Goal: Task Accomplishment & Management: Use online tool/utility

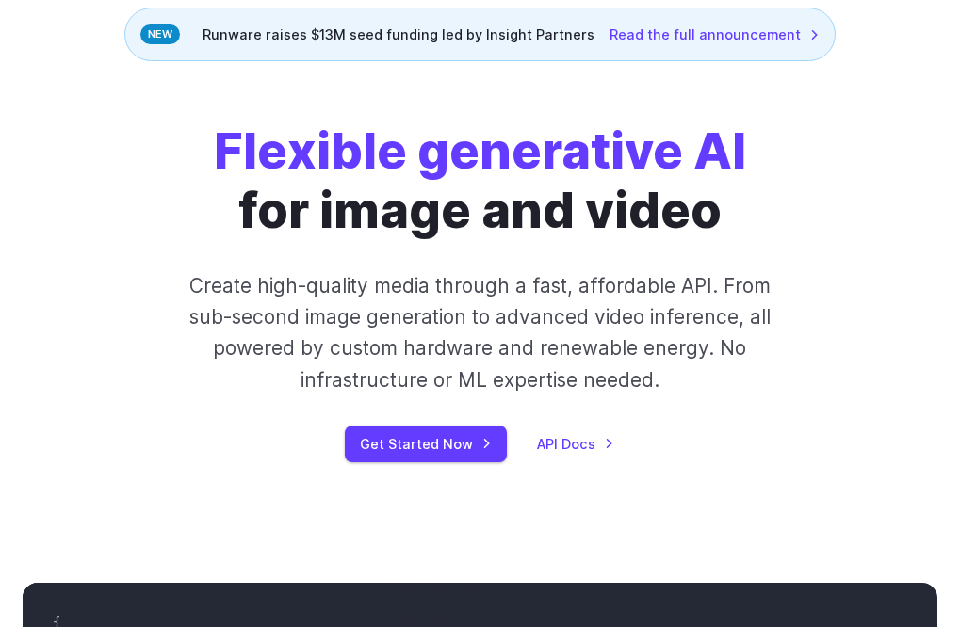
scroll to position [224, 0]
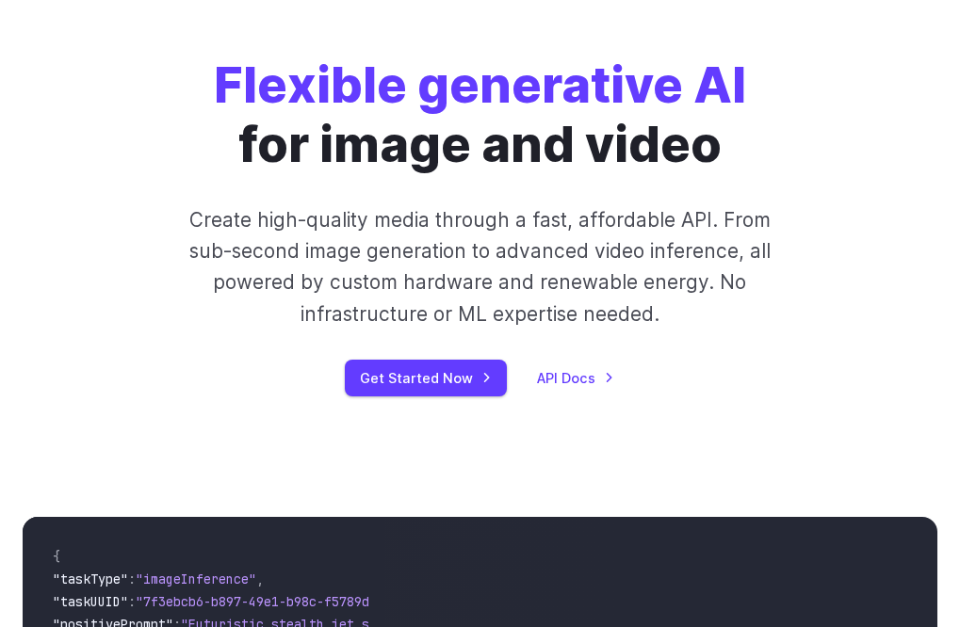
click at [564, 370] on link "API Docs" at bounding box center [575, 378] width 77 height 22
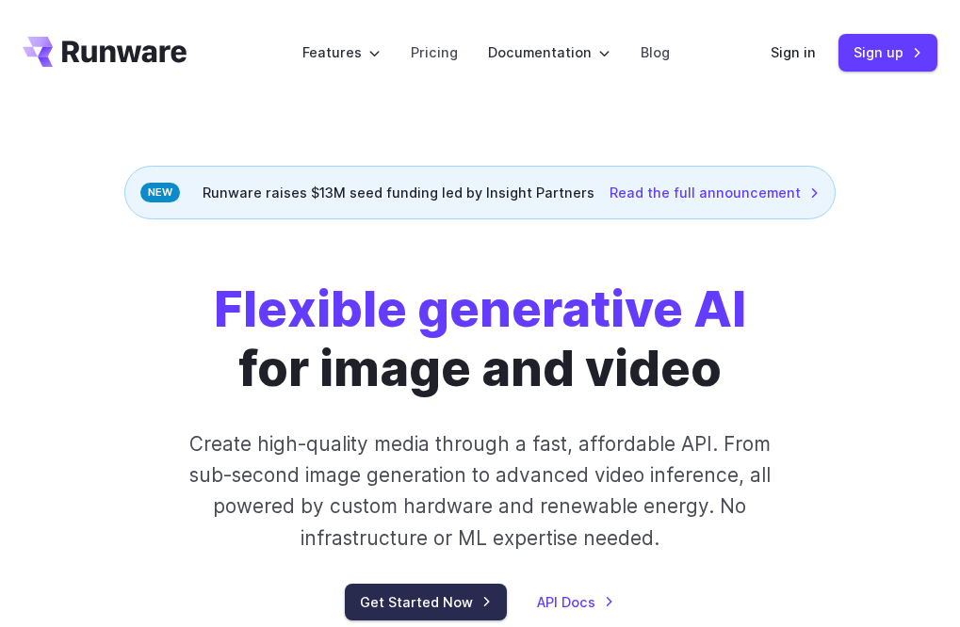
click at [457, 607] on link "Get Started Now" at bounding box center [426, 602] width 162 height 37
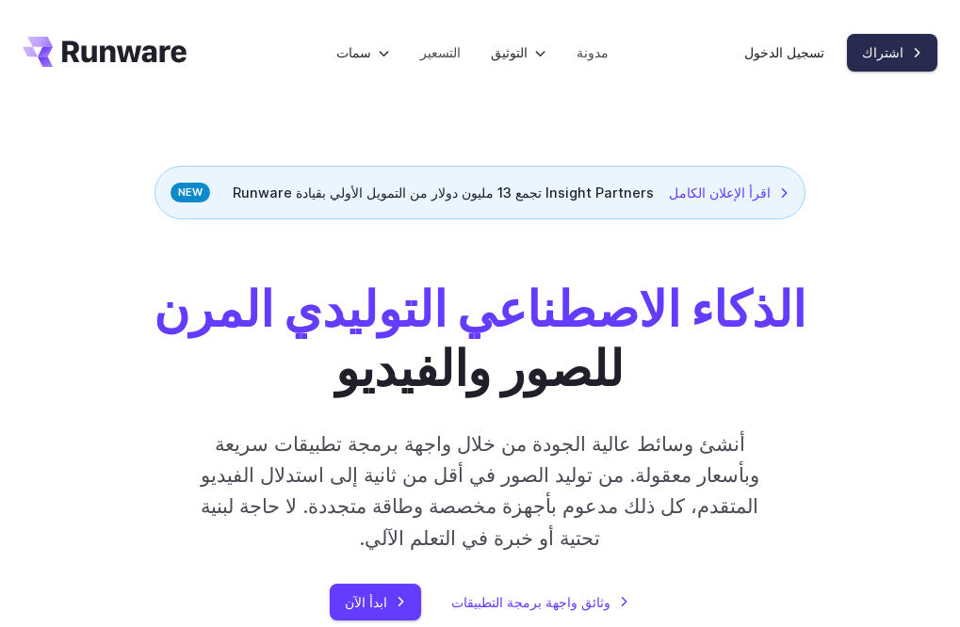
click at [886, 60] on font "اشتراك" at bounding box center [882, 52] width 41 height 16
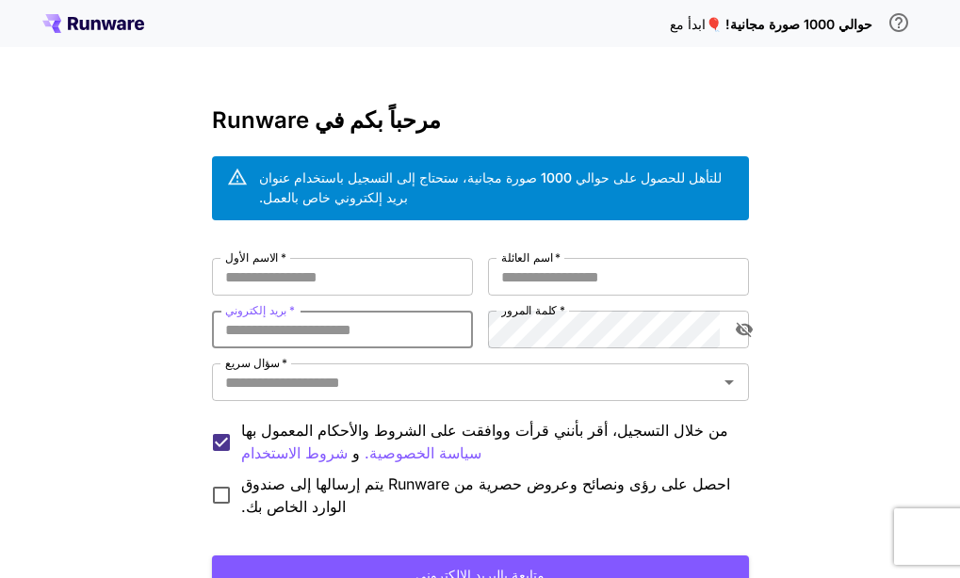
drag, startPoint x: 324, startPoint y: 269, endPoint x: 249, endPoint y: 334, distance: 99.5
click at [249, 334] on input "بريد إلكتروني   *" at bounding box center [342, 330] width 261 height 38
paste input "**********"
type input "**********"
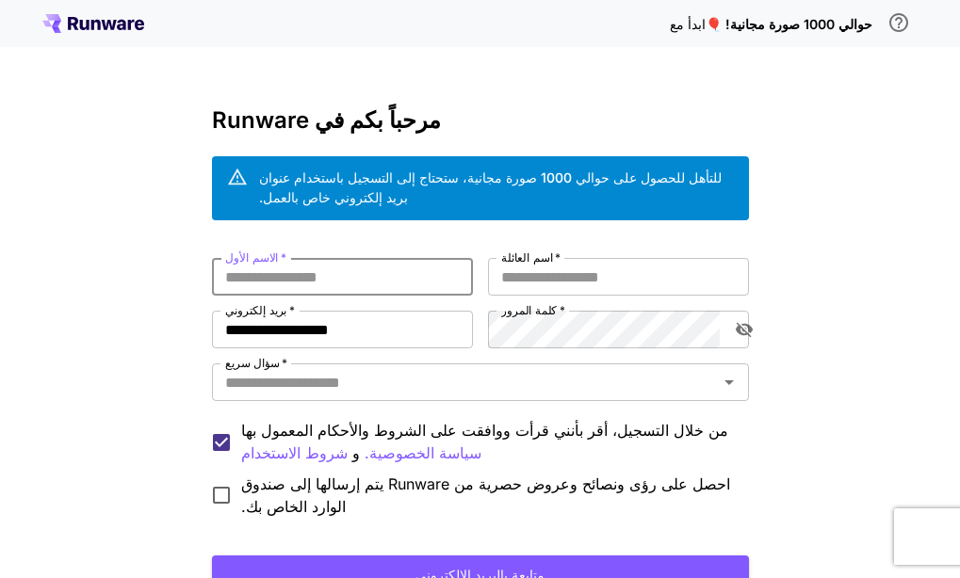
click at [283, 280] on input "الاسم الأول   *" at bounding box center [342, 277] width 261 height 38
type input "********"
click at [531, 276] on input "اسم العائلة   *" at bounding box center [618, 277] width 261 height 38
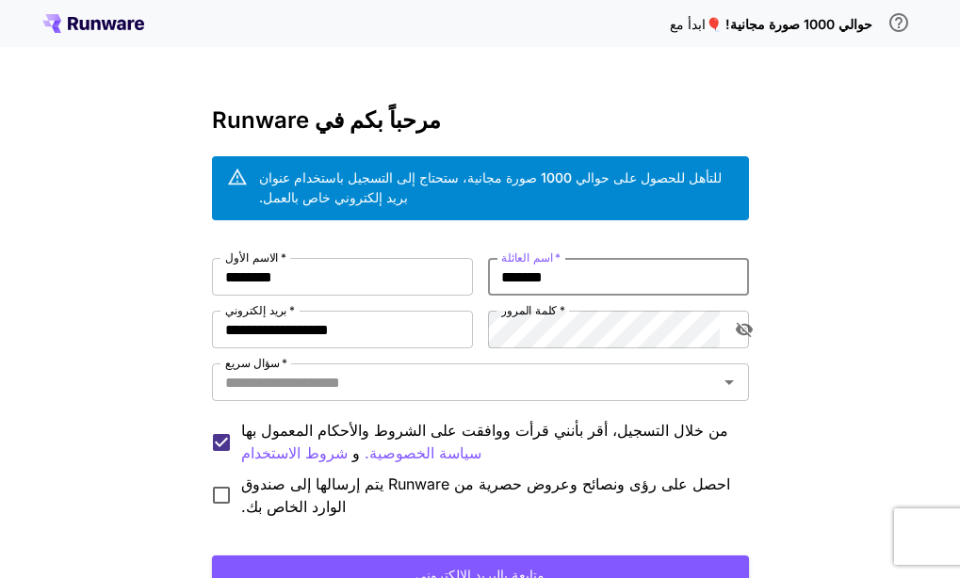
type input "*******"
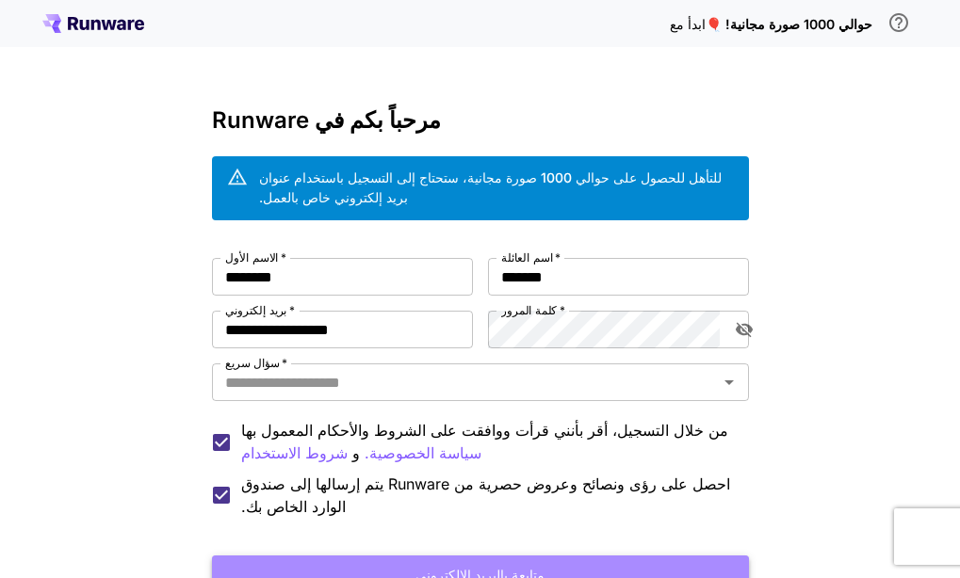
click at [626, 563] on button "متابعة بالبريد الإلكتروني" at bounding box center [480, 575] width 537 height 39
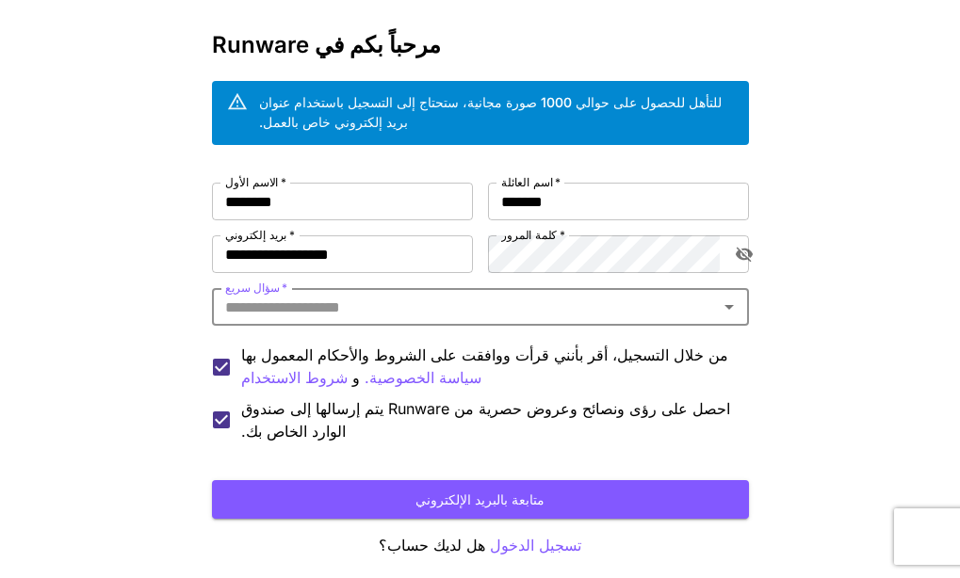
scroll to position [79, 0]
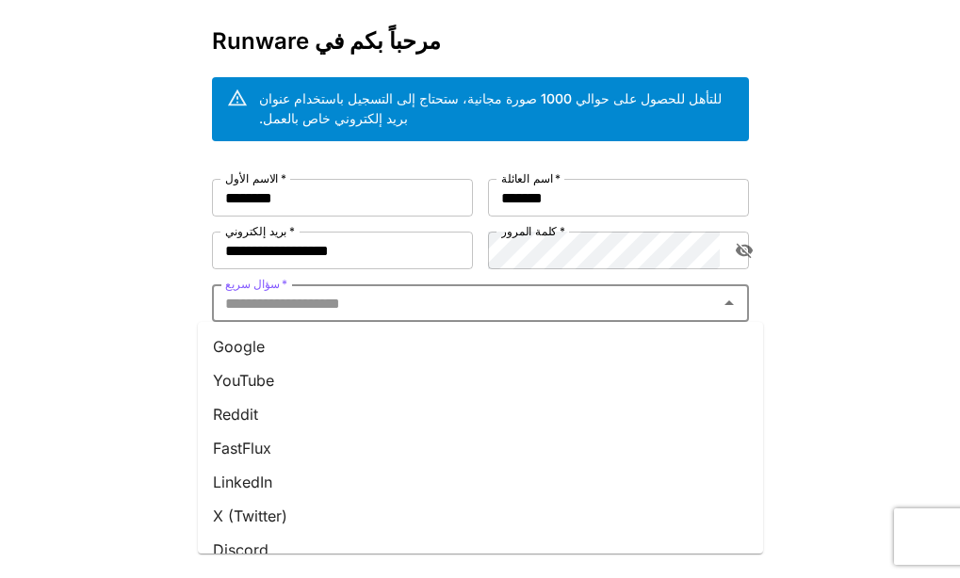
click at [624, 300] on input "سؤال سريع   *" at bounding box center [465, 303] width 495 height 26
click at [413, 365] on li "يوتيوب" at bounding box center [480, 381] width 565 height 34
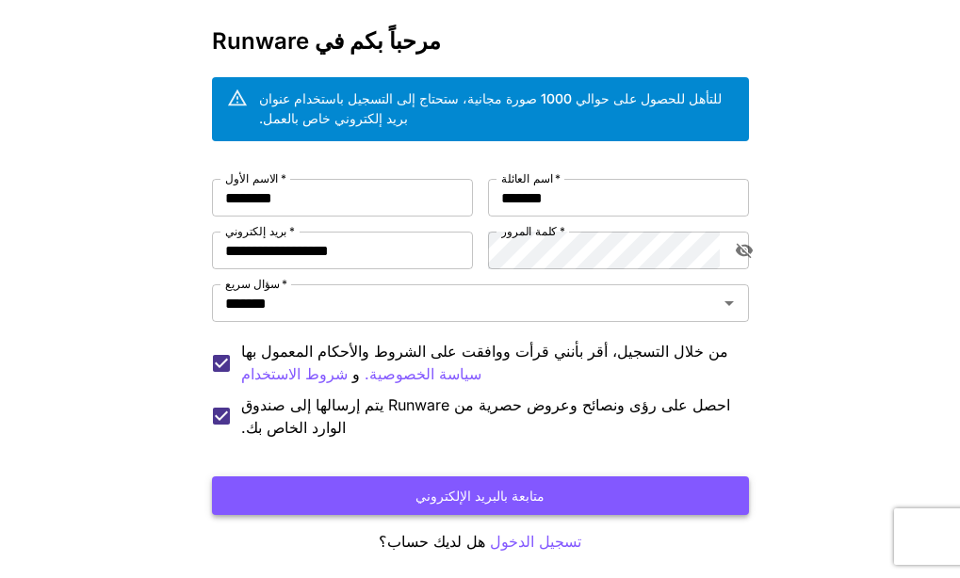
click at [443, 490] on font "متابعة بالبريد الإلكتروني" at bounding box center [479, 496] width 129 height 16
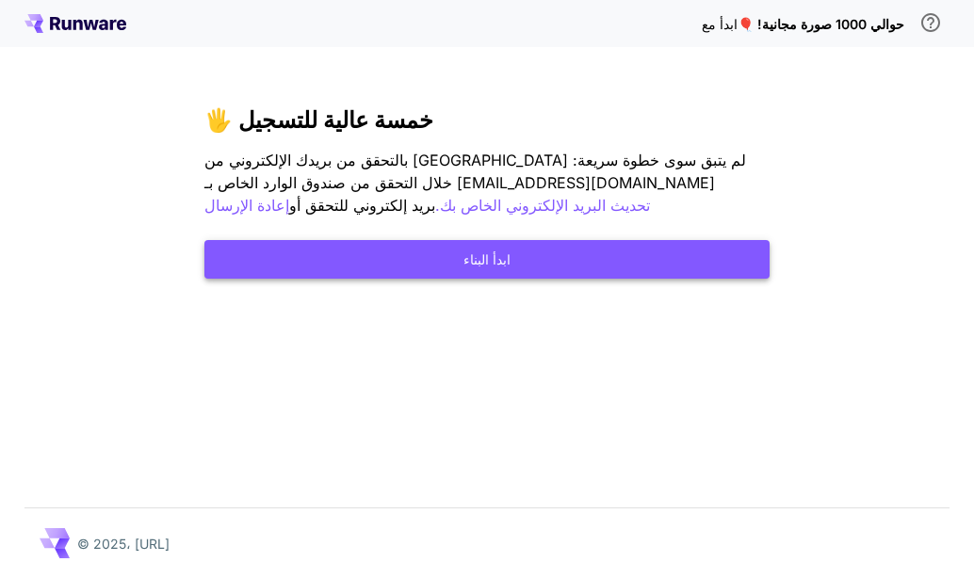
click at [532, 249] on button "ابدأ البناء" at bounding box center [486, 259] width 565 height 39
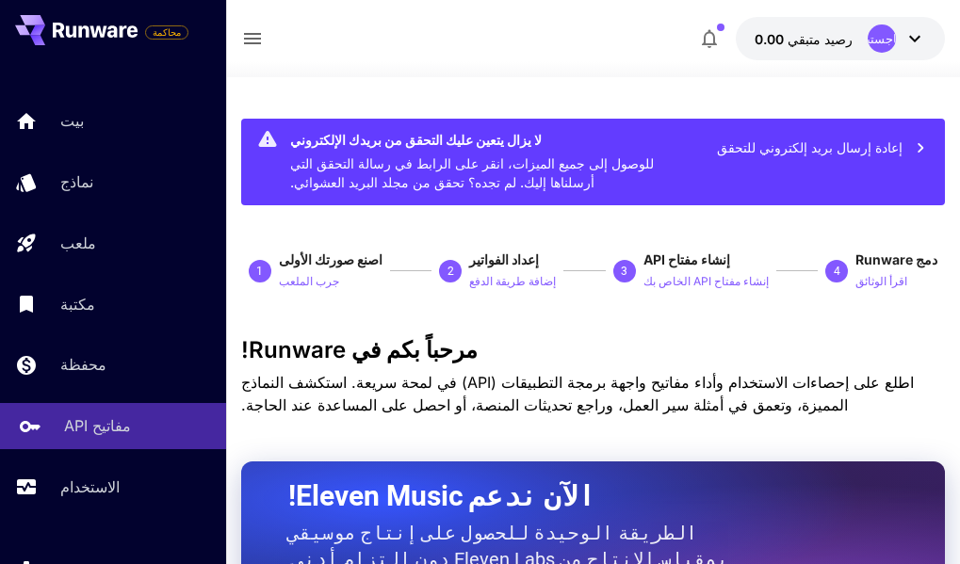
click at [122, 418] on font "مفاتيح API" at bounding box center [97, 425] width 67 height 19
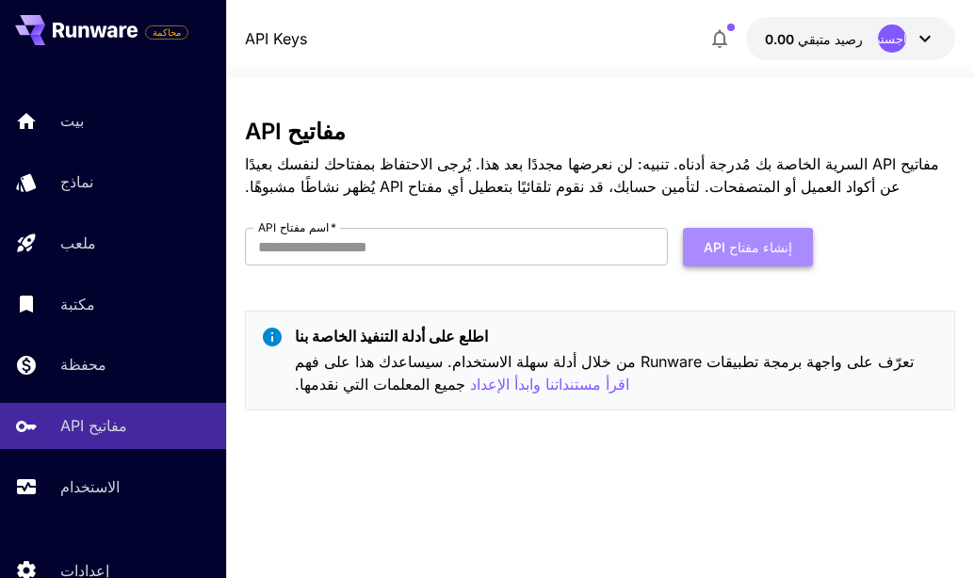
click at [729, 259] on font "إنشاء مفتاح API" at bounding box center [748, 248] width 89 height 24
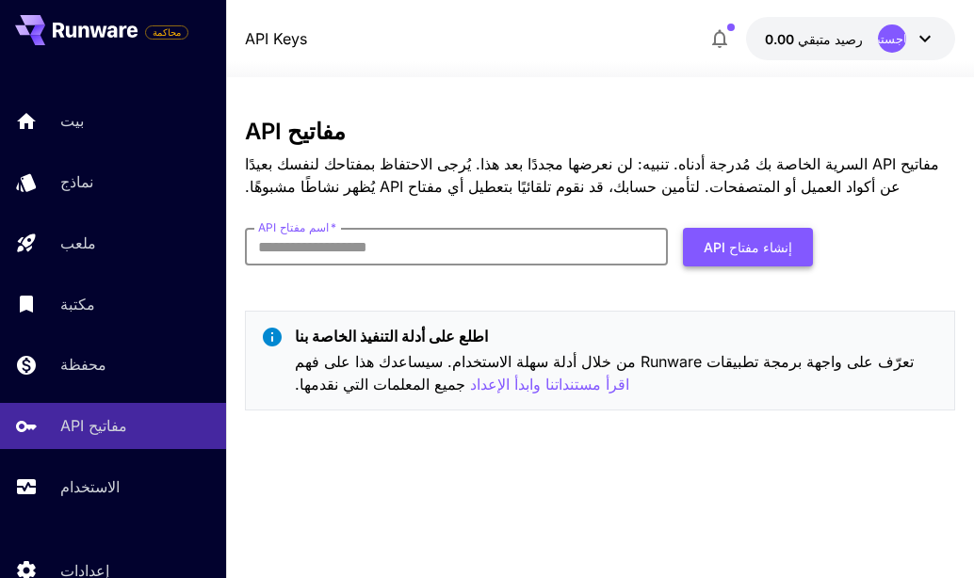
click at [730, 256] on font "إنشاء مفتاح API" at bounding box center [748, 248] width 89 height 24
click at [557, 239] on input "اسم مفتاح API   *" at bounding box center [456, 247] width 423 height 38
type input "**********"
click at [772, 239] on font "إنشاء مفتاح API" at bounding box center [748, 247] width 89 height 16
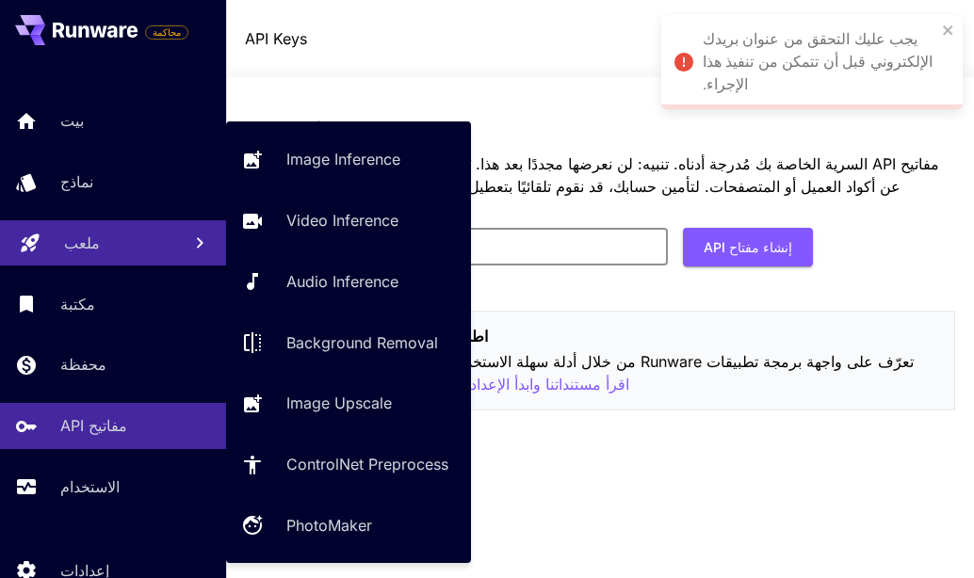
drag, startPoint x: 426, startPoint y: 231, endPoint x: 206, endPoint y: 229, distance: 219.5
click at [206, 229] on div "**********" at bounding box center [487, 289] width 974 height 578
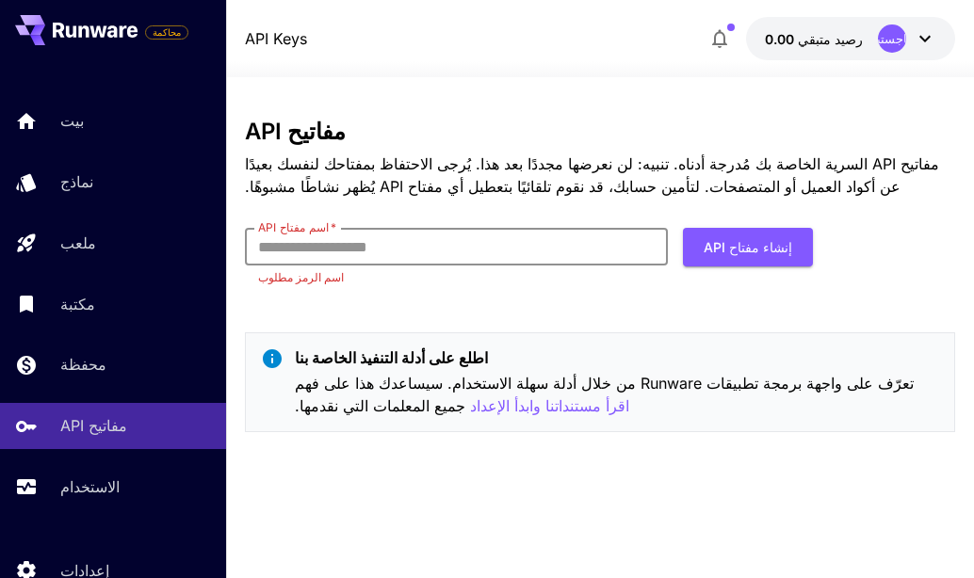
drag, startPoint x: 278, startPoint y: 244, endPoint x: 498, endPoint y: 245, distance: 220.4
click at [498, 245] on input "اسم مفتاح API   *" at bounding box center [456, 247] width 423 height 38
type input "**********"
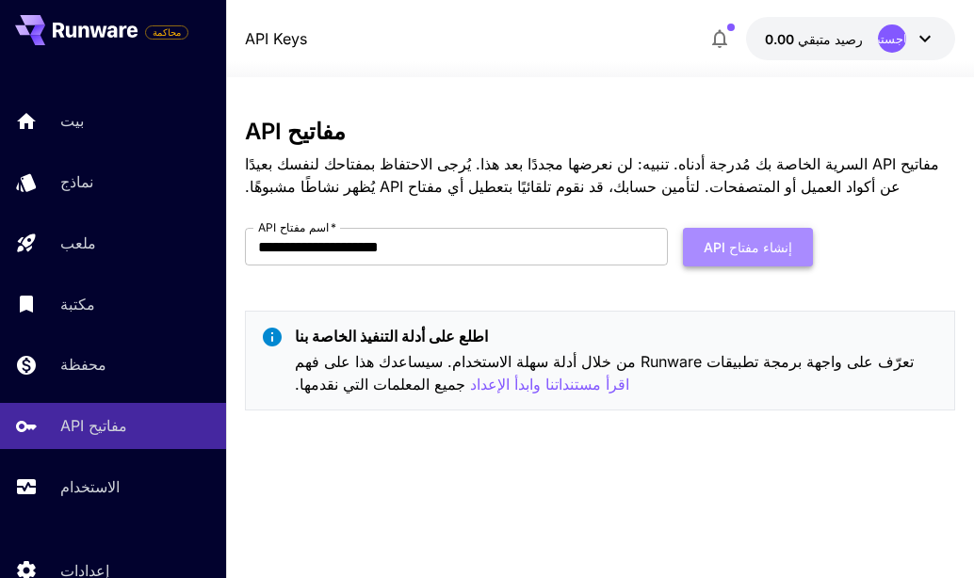
click at [772, 264] on button "إنشاء مفتاح API" at bounding box center [748, 247] width 130 height 39
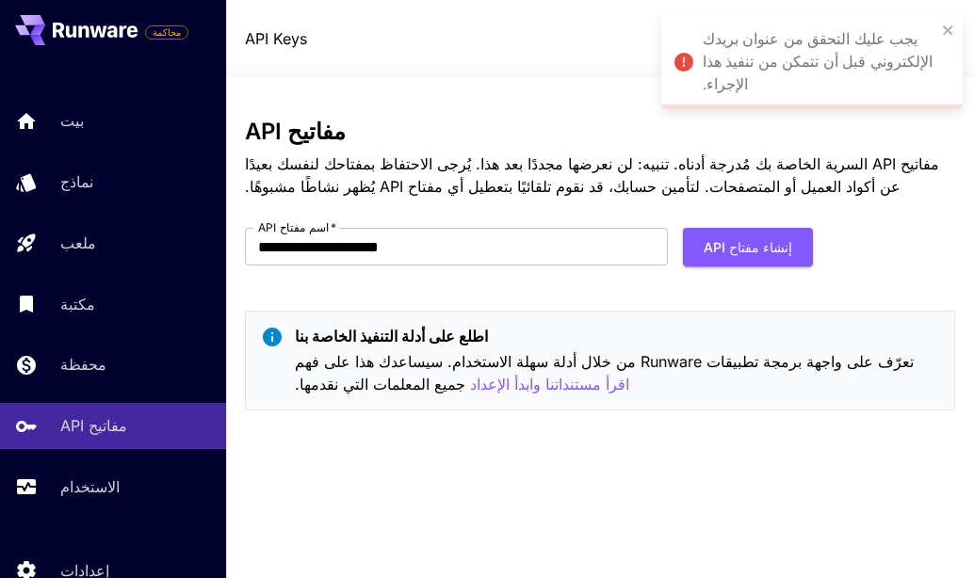
click at [941, 38] on div "يجب عليك التحقق من عنوان بريدك الإلكتروني قبل أن تتمكن من تنفيذ هذا الإجراء." at bounding box center [805, 62] width 273 height 79
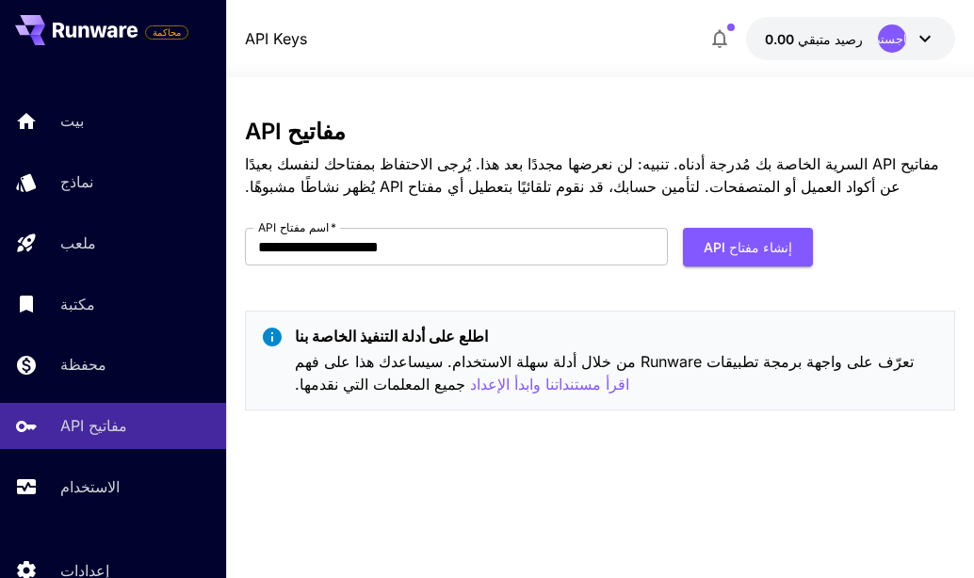
click at [818, 48] on p "0.00 رصيد متبقي" at bounding box center [814, 39] width 98 height 20
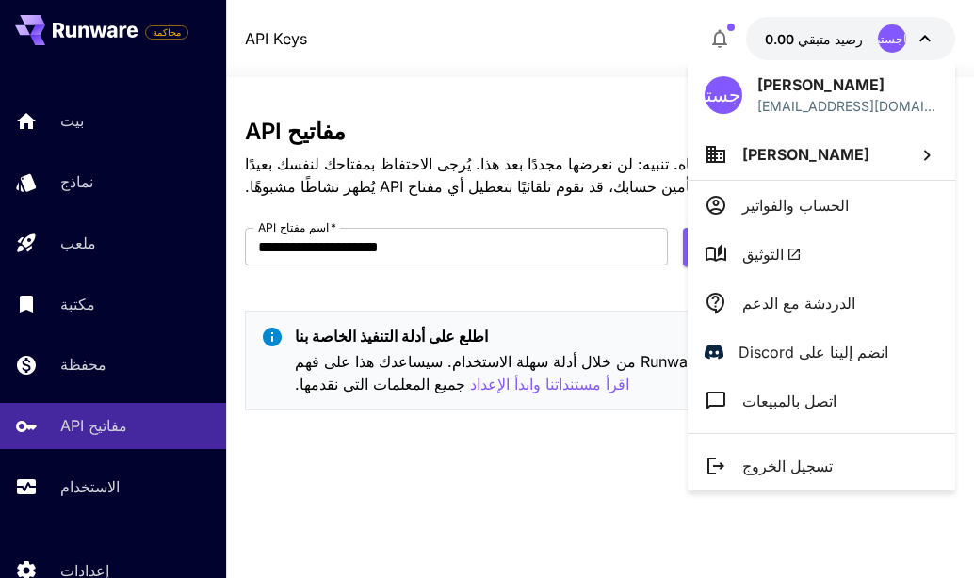
click at [128, 387] on div at bounding box center [487, 289] width 974 height 578
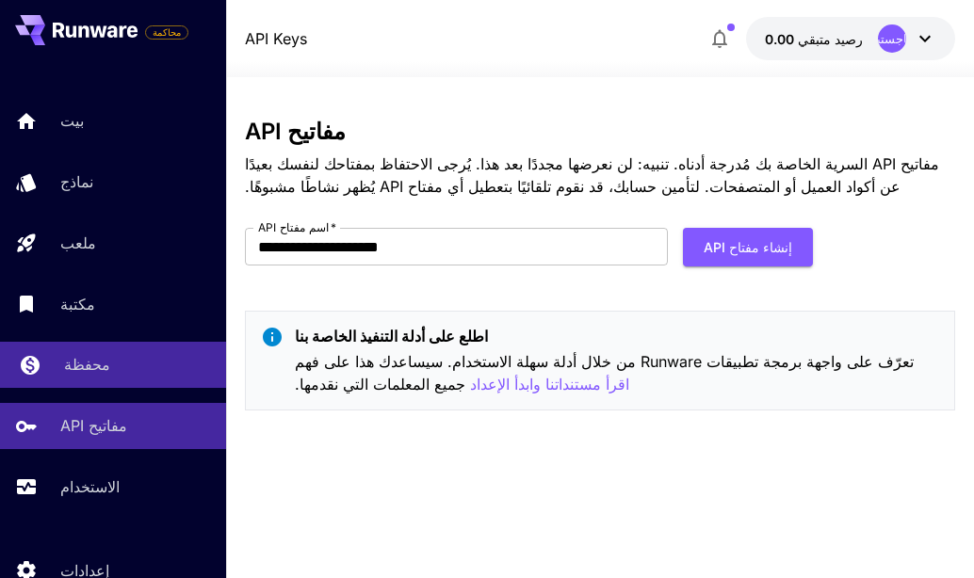
click at [82, 373] on font "محفظة" at bounding box center [87, 364] width 46 height 19
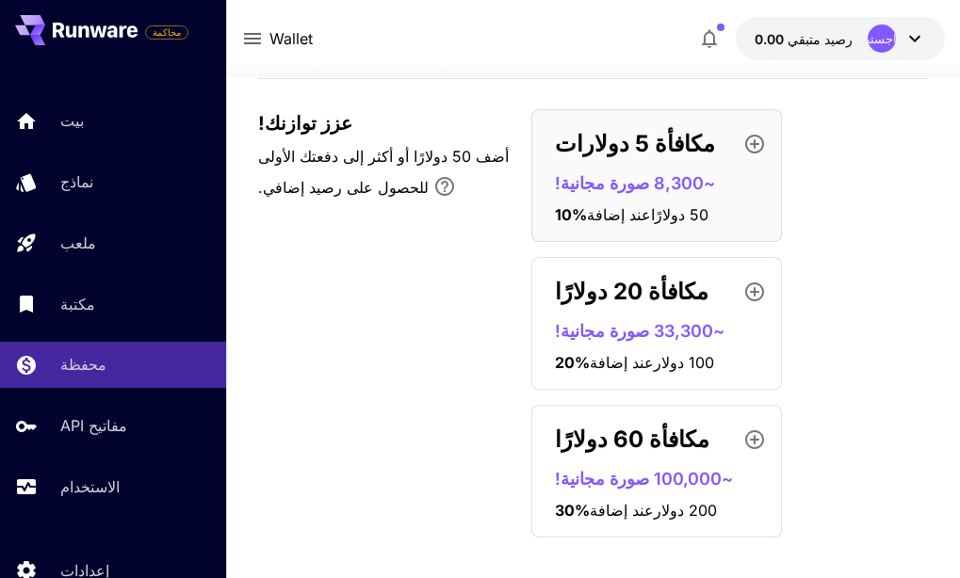
scroll to position [240, 0]
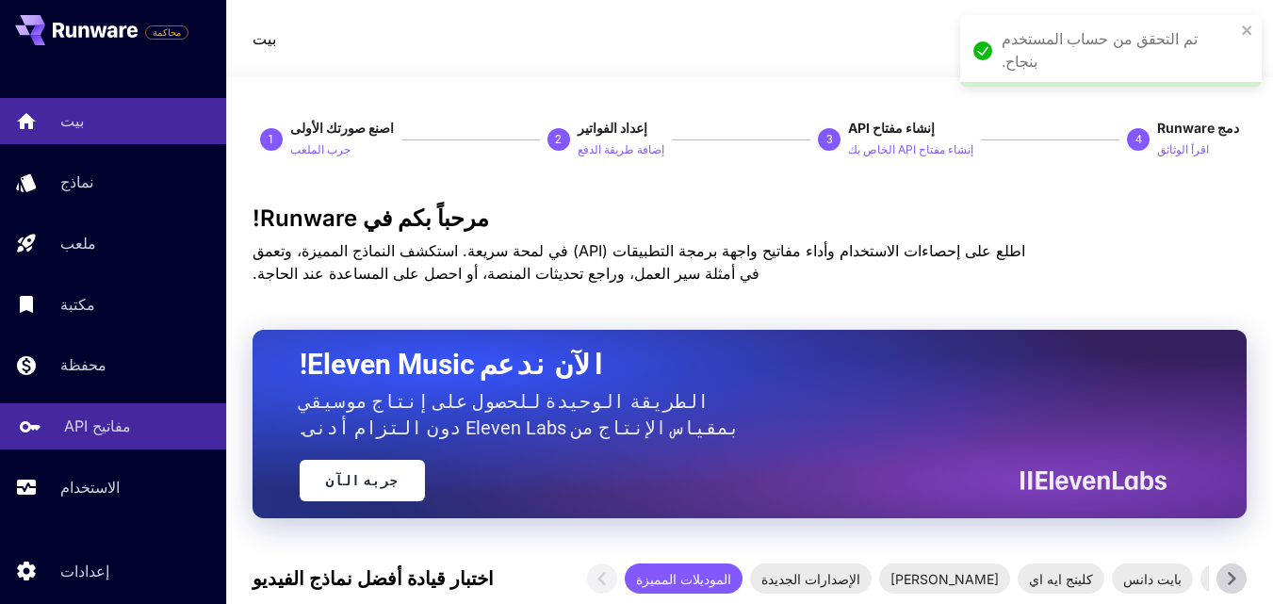
click at [139, 422] on div "مفاتيح API" at bounding box center [137, 426] width 147 height 23
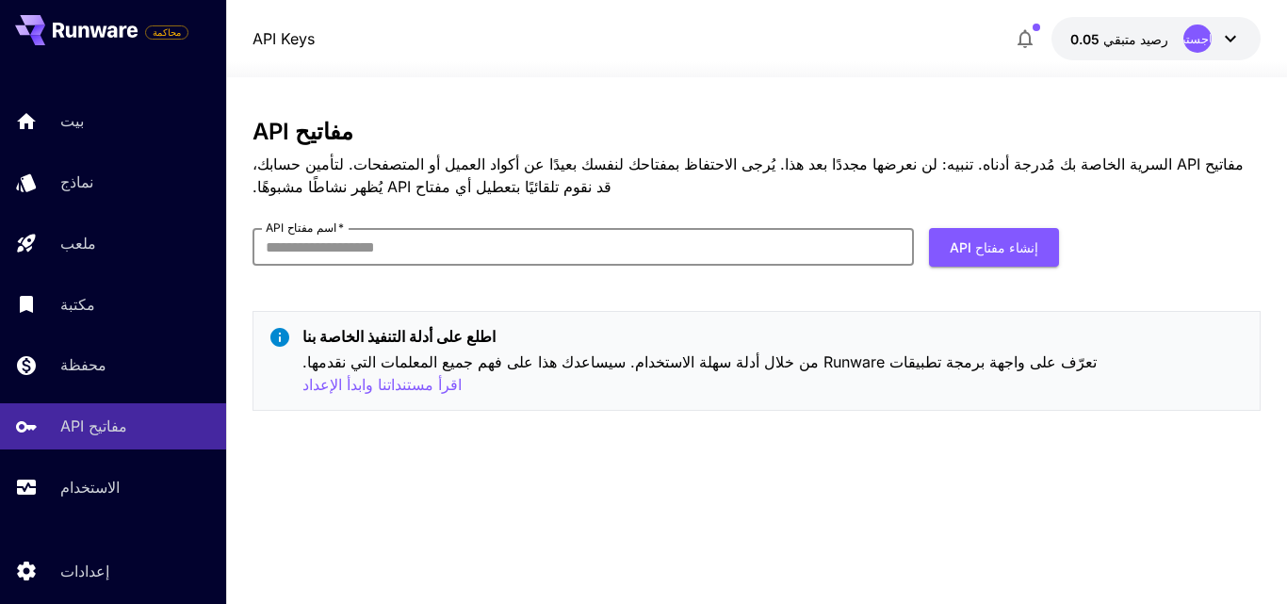
click at [627, 232] on input "اسم مفتاح API   *" at bounding box center [582, 247] width 661 height 38
type input "**********"
click at [994, 263] on button "إنشاء مفتاح API" at bounding box center [994, 247] width 130 height 39
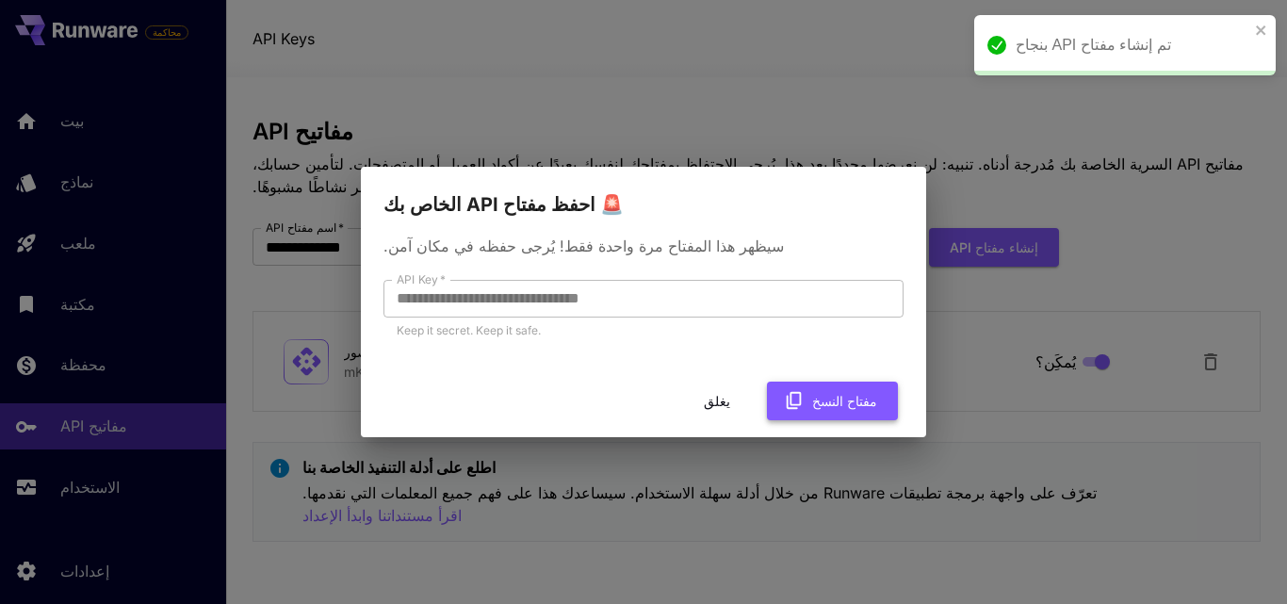
click at [844, 408] on font "مفتاح النسخ" at bounding box center [844, 401] width 65 height 16
click at [845, 394] on font "مفتاح النسخ" at bounding box center [844, 401] width 65 height 16
